Goal: Task Accomplishment & Management: Use online tool/utility

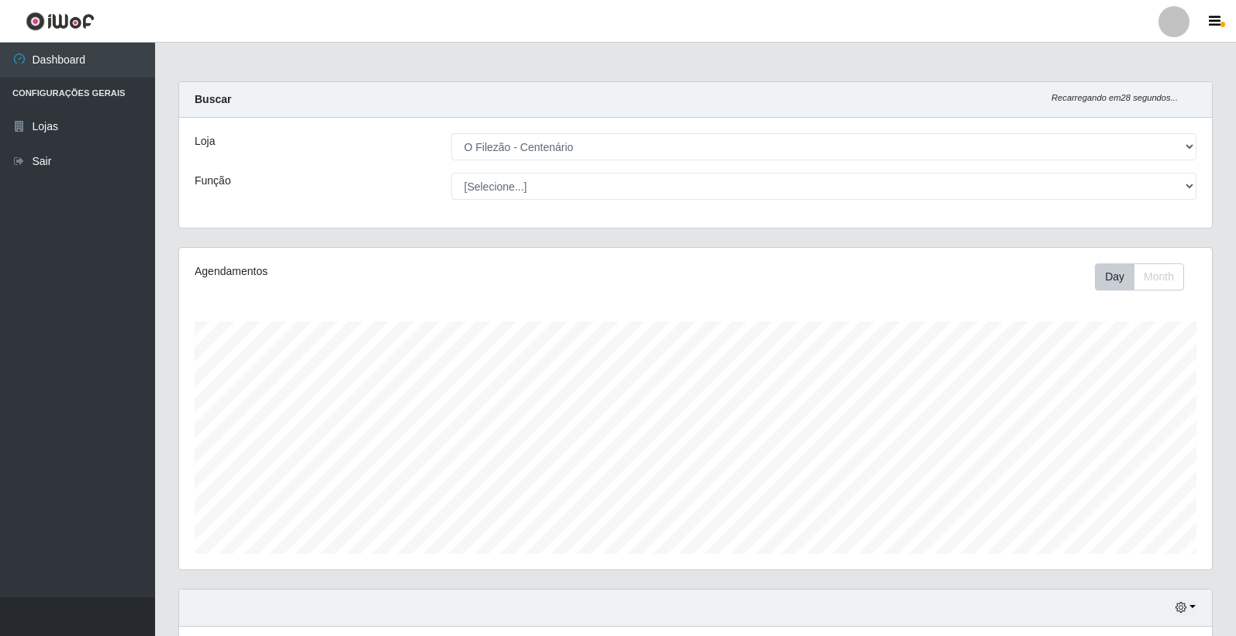
select select "203"
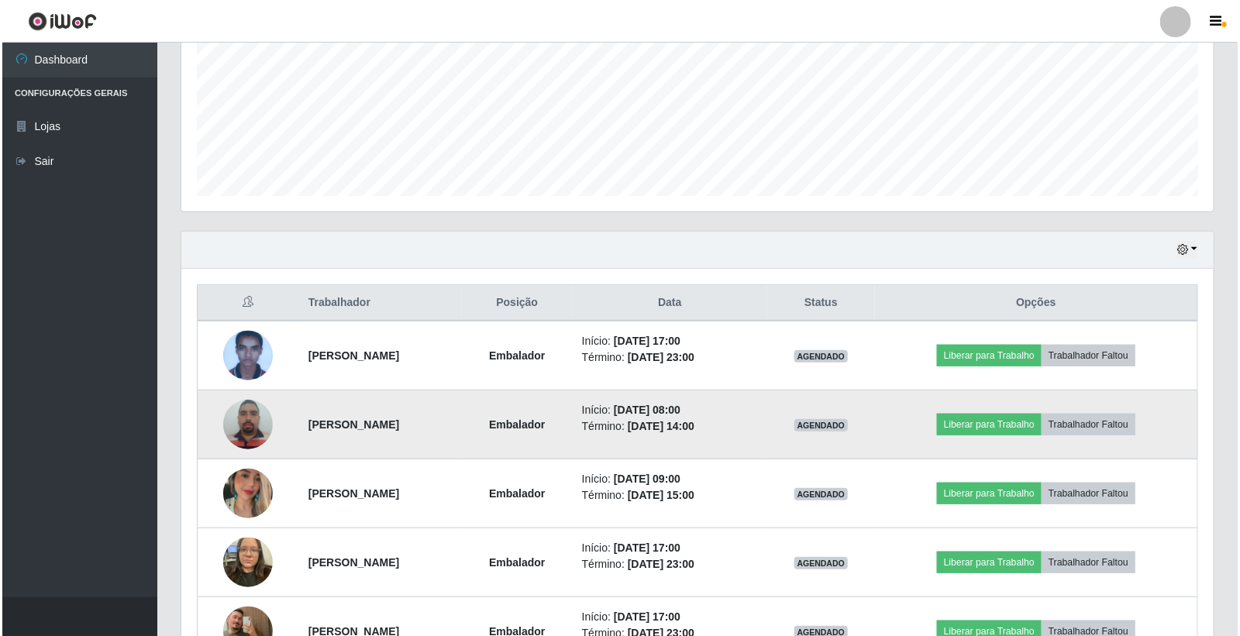
scroll to position [321, 1033]
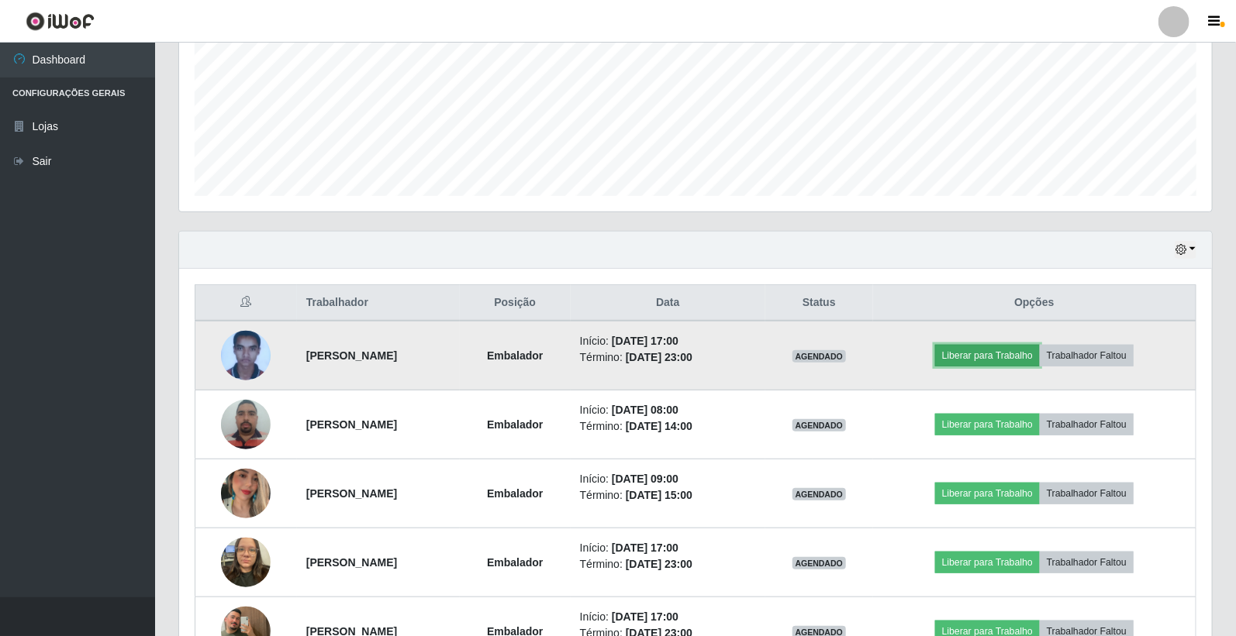
click at [987, 355] on button "Liberar para Trabalho" at bounding box center [987, 356] width 105 height 22
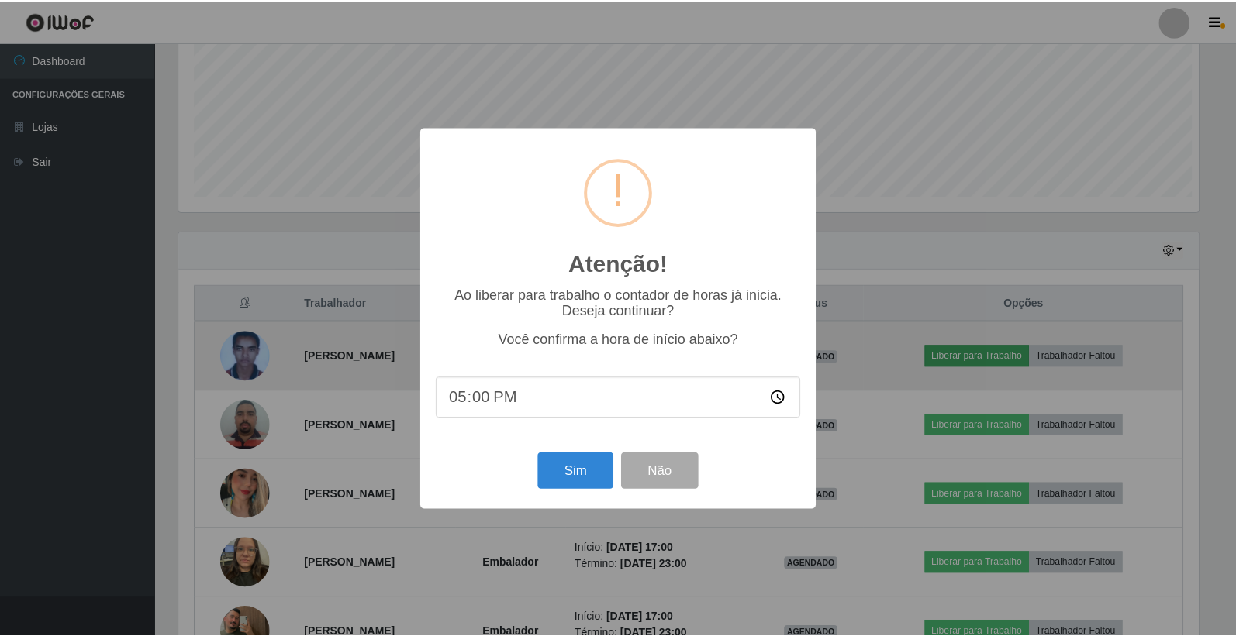
scroll to position [321, 1023]
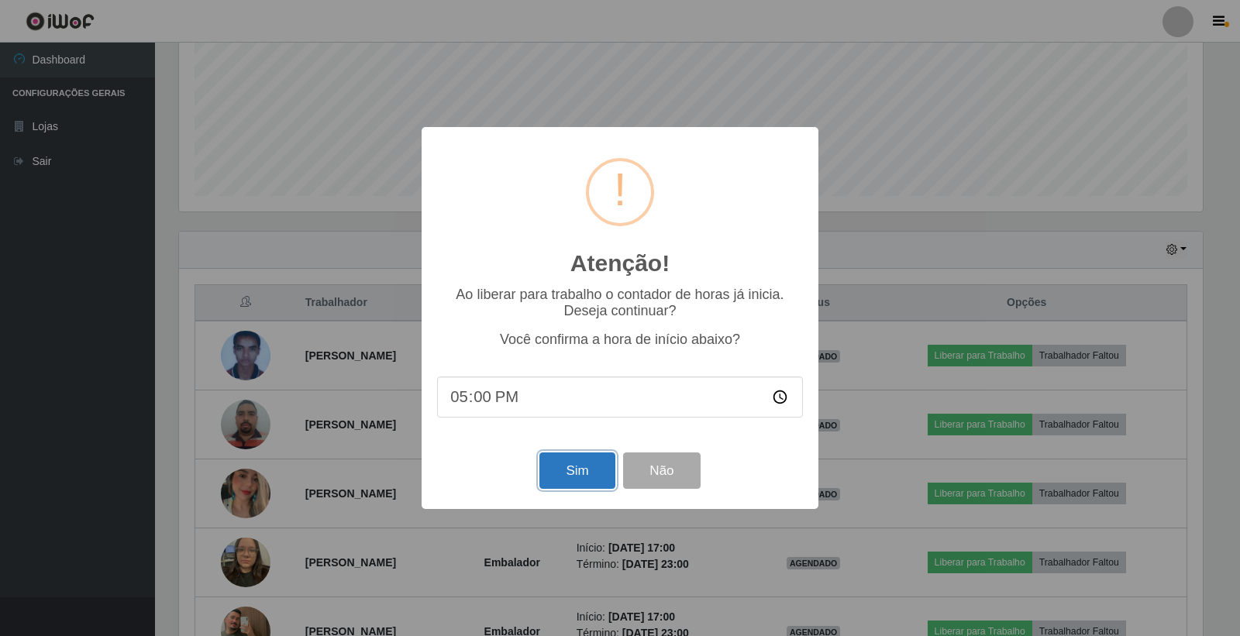
click at [571, 455] on button "Sim" at bounding box center [577, 471] width 75 height 36
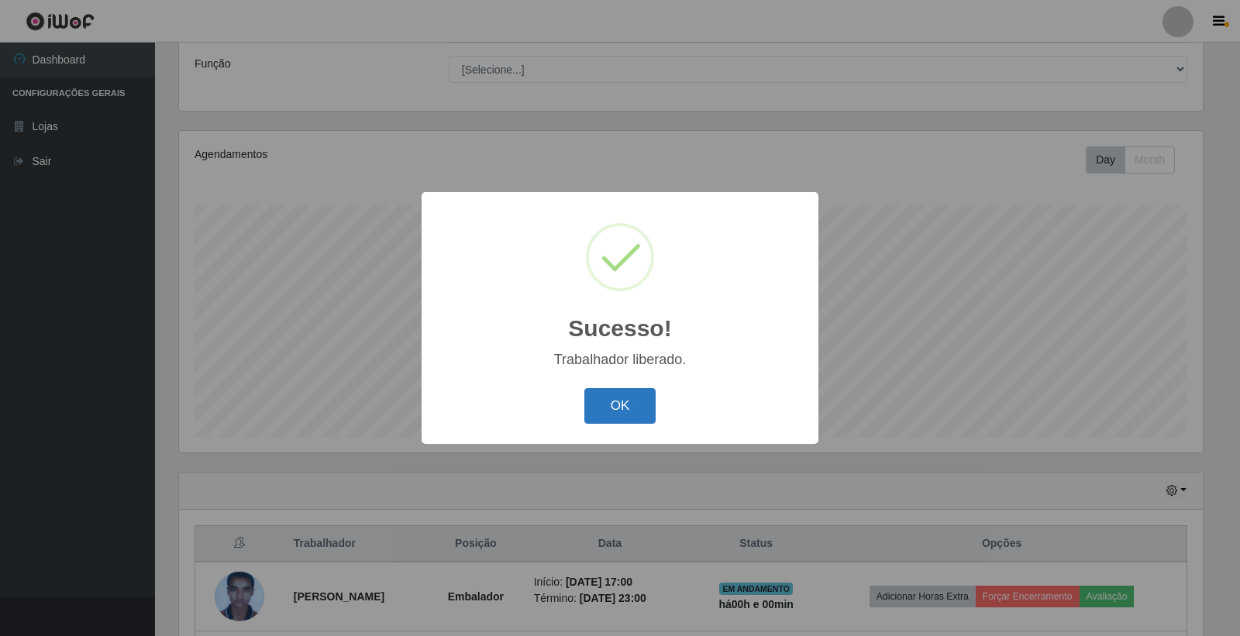
click at [605, 398] on button "OK" at bounding box center [620, 406] width 72 height 36
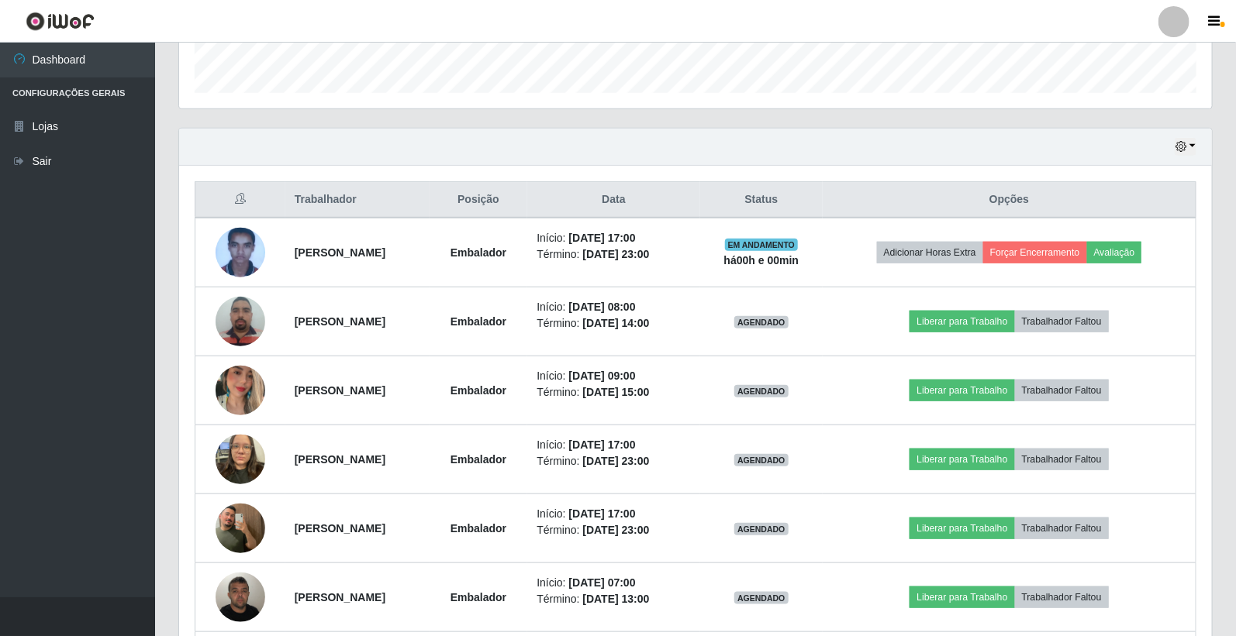
scroll to position [289, 0]
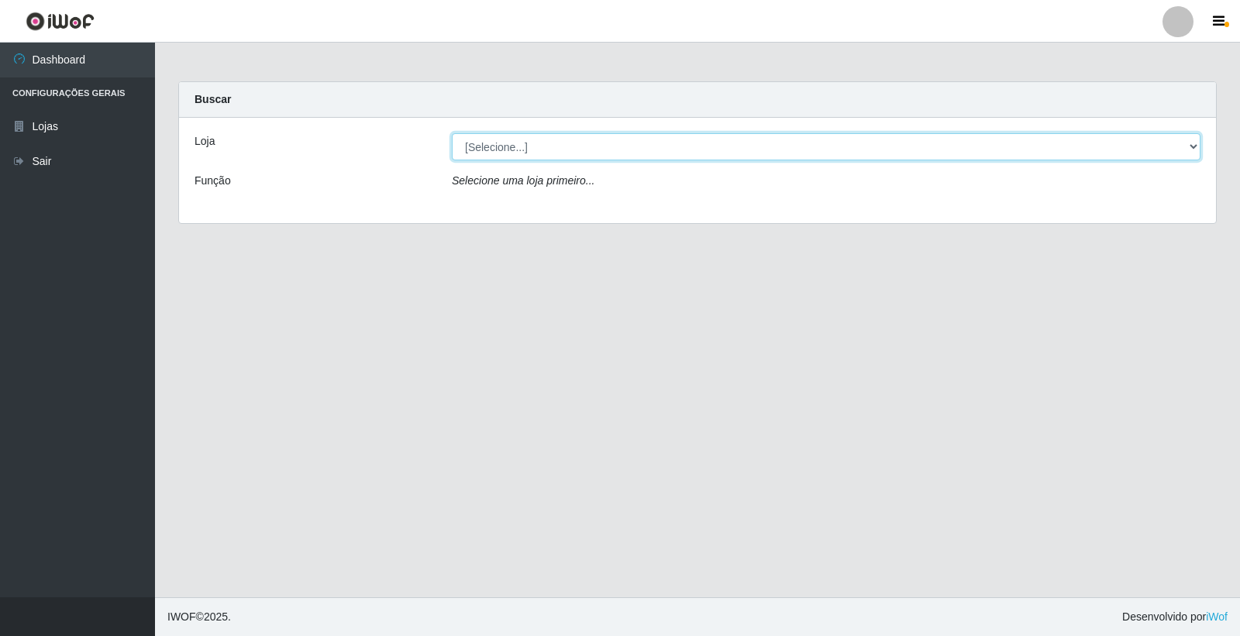
click at [512, 147] on select "[Selecione...] O Filezão - Centenário" at bounding box center [826, 146] width 749 height 27
select select "203"
click at [452, 133] on select "[Selecione...] O Filezão - Centenário" at bounding box center [826, 146] width 749 height 27
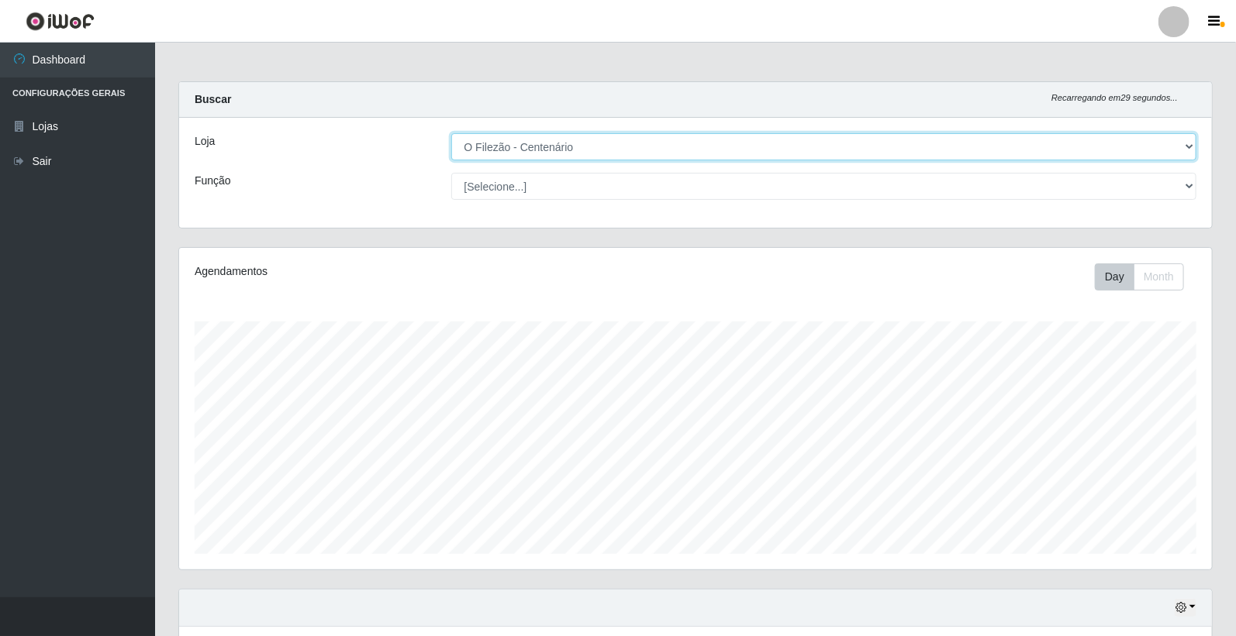
scroll to position [321, 1033]
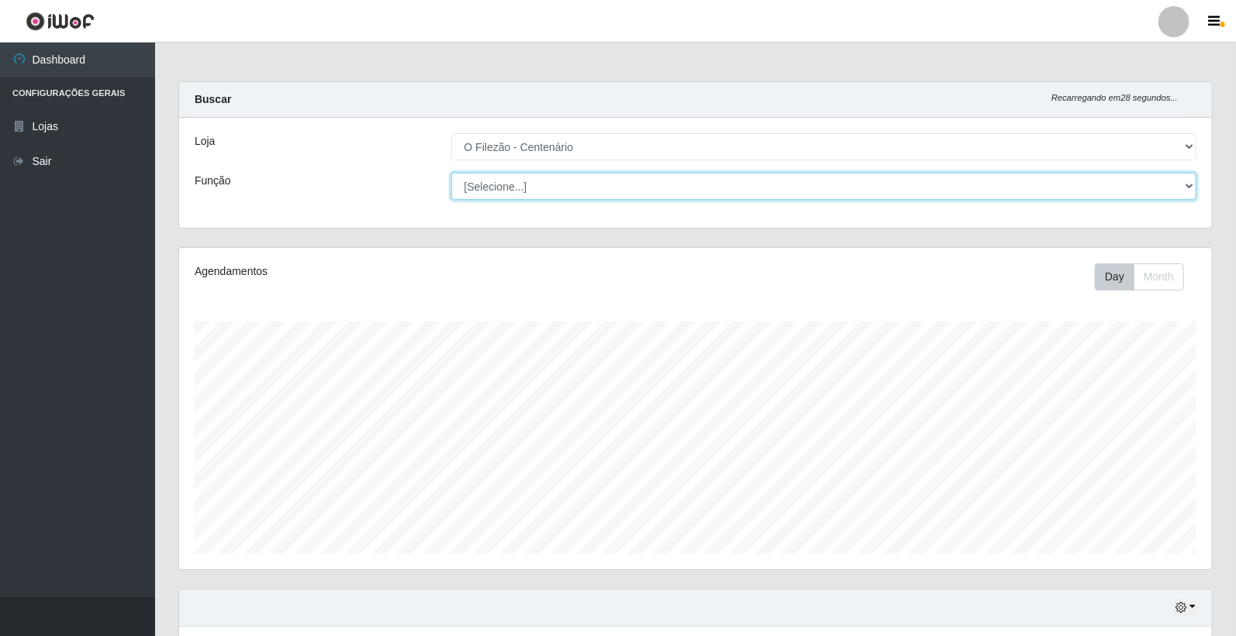
click at [484, 183] on select "[Selecione...] Auxiliar de Estacionamento Auxiliar de Estacionamento + Auxiliar…" at bounding box center [824, 186] width 746 height 27
select select "1"
click at [451, 173] on select "[Selecione...] Auxiliar de Estacionamento Auxiliar de Estacionamento + Auxiliar…" at bounding box center [824, 186] width 746 height 27
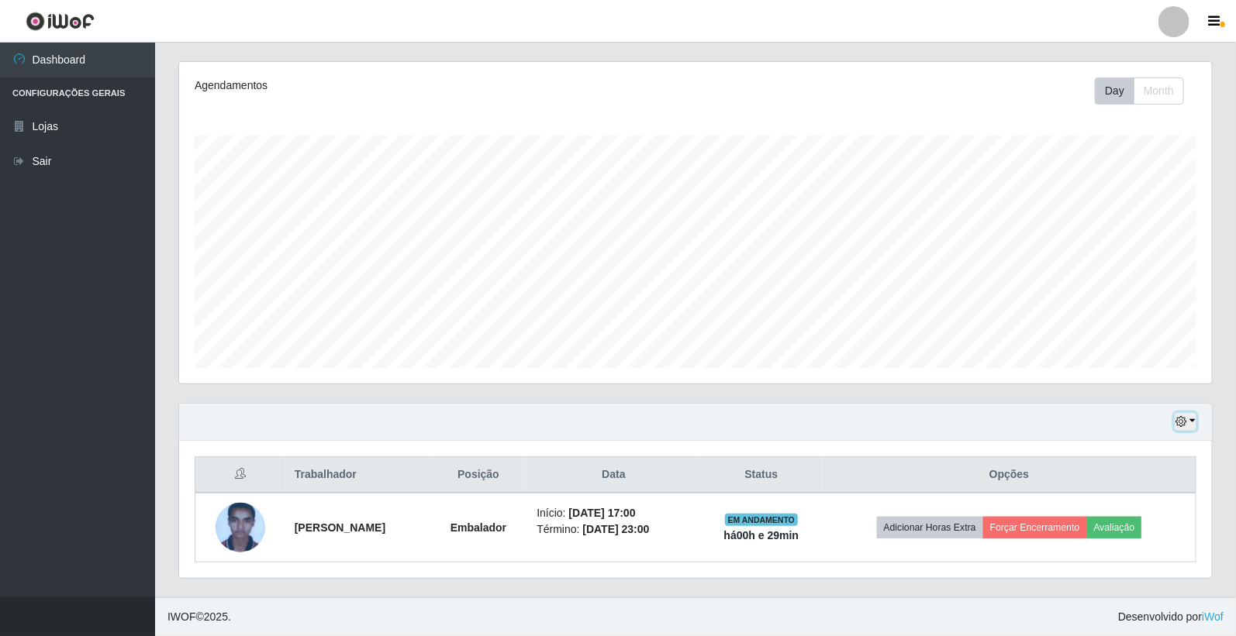
click at [1191, 420] on button "button" at bounding box center [1185, 422] width 22 height 18
click at [1103, 296] on button "1 dia" at bounding box center [1133, 298] width 122 height 33
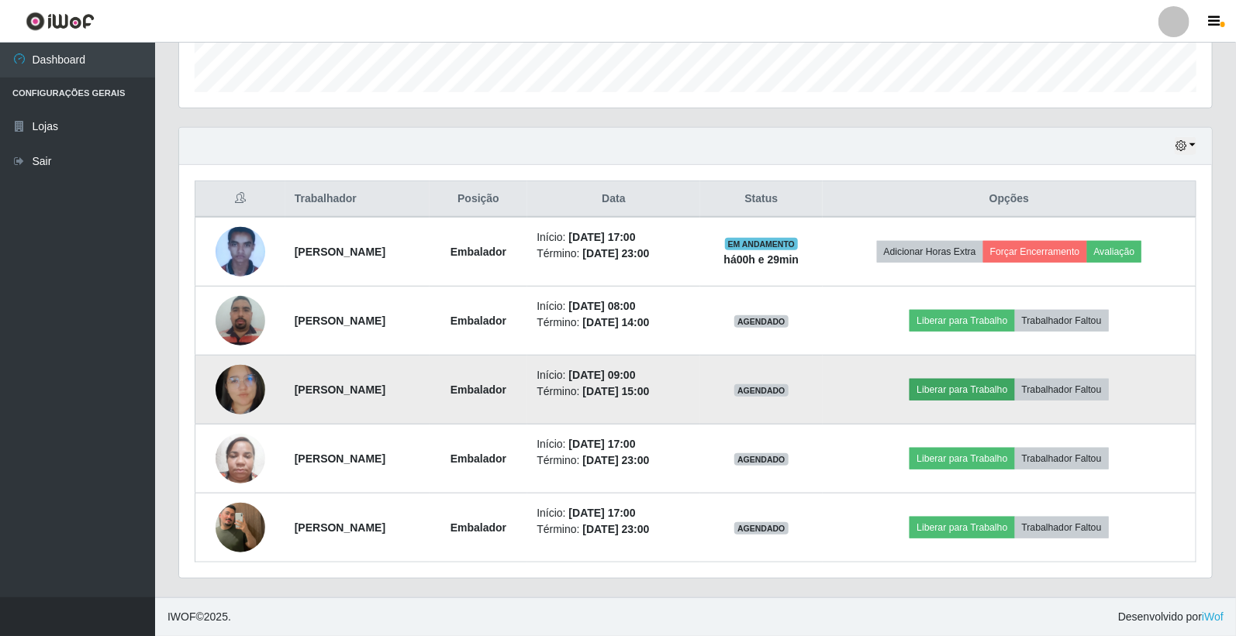
scroll to position [290, 0]
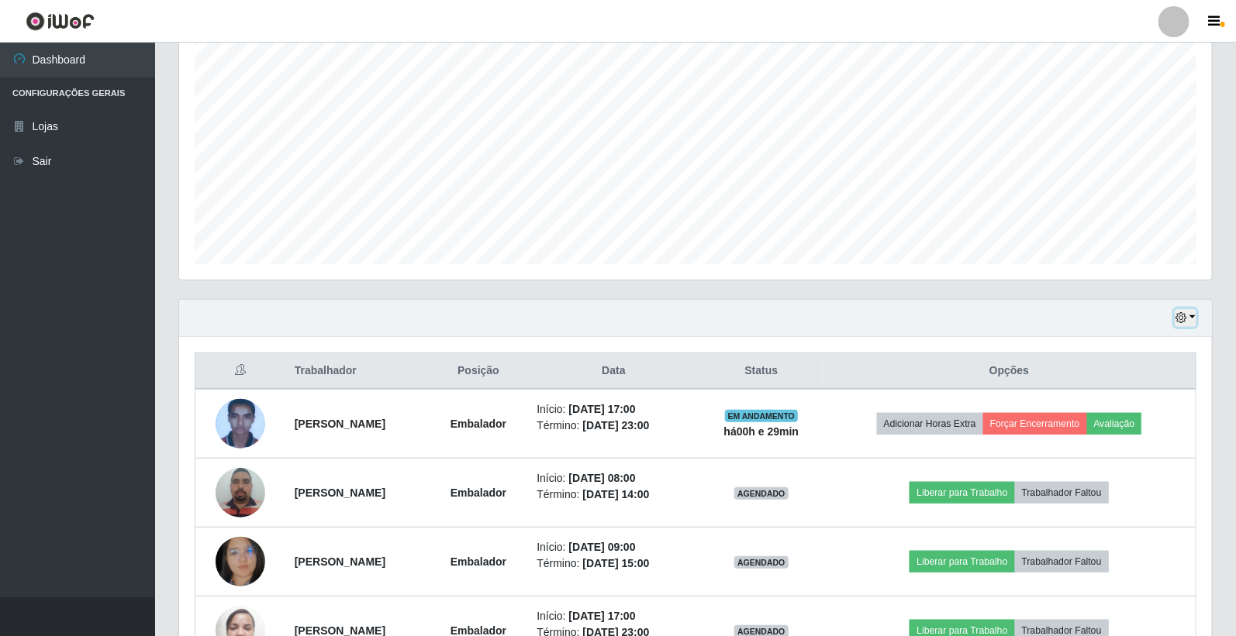
click at [1190, 315] on button "button" at bounding box center [1185, 318] width 22 height 18
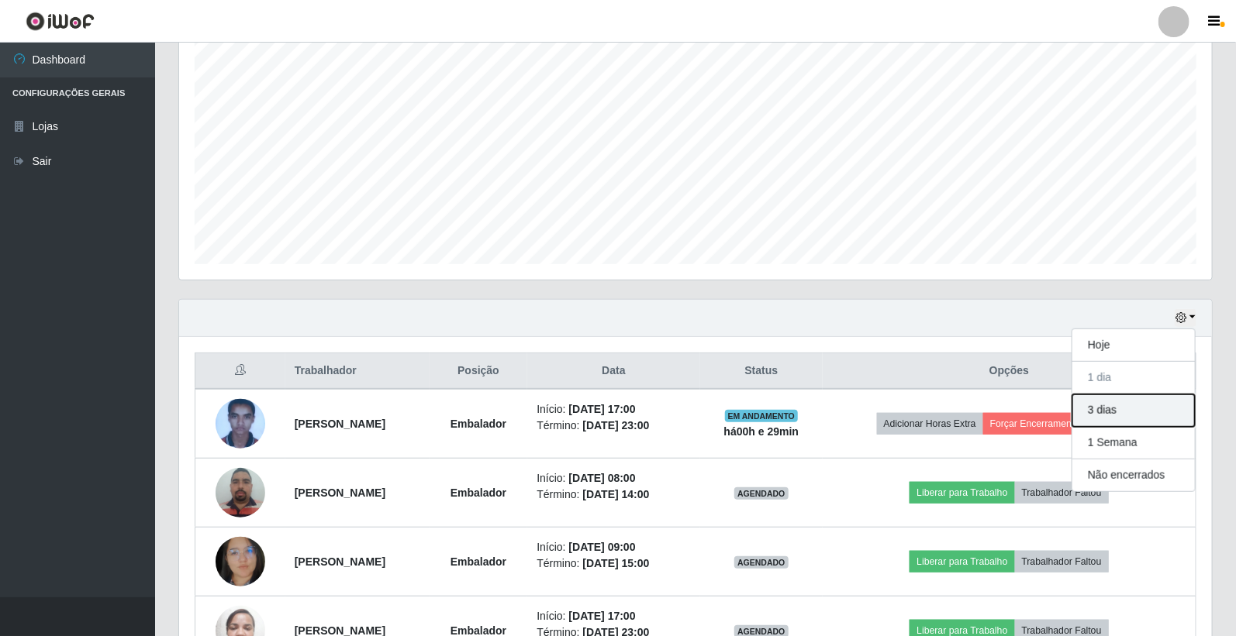
click at [1112, 417] on button "3 dias" at bounding box center [1133, 411] width 122 height 33
